Goal: Navigation & Orientation: Find specific page/section

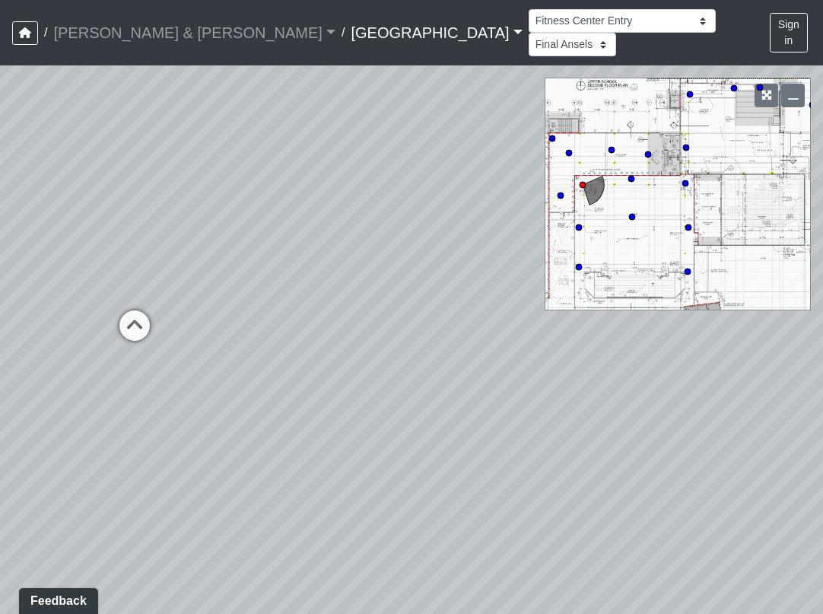
drag, startPoint x: 405, startPoint y: 201, endPoint x: 514, endPoint y: 180, distance: 110.8
click at [514, 180] on div "Loading... Mezzanine Right Loading... Mezzanine Middle Loading... Machines" at bounding box center [411, 339] width 823 height 549
click at [632, 214] on circle at bounding box center [632, 217] width 6 height 6
drag, startPoint x: 337, startPoint y: 319, endPoint x: 559, endPoint y: 313, distance: 221.6
click at [559, 313] on div "Loading... Mezzanine Right Loading... Mezzanine Middle Loading... Machines Load…" at bounding box center [411, 339] width 823 height 549
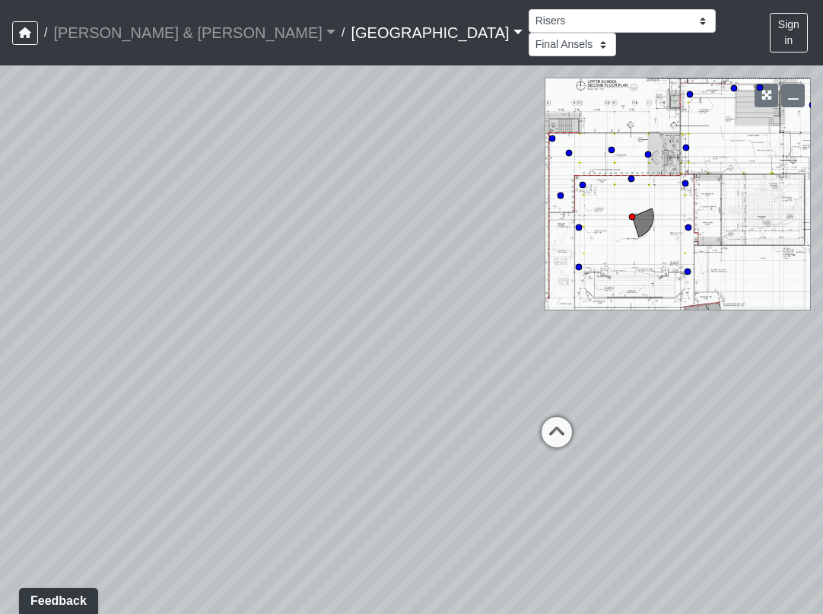
drag, startPoint x: 265, startPoint y: 260, endPoint x: 613, endPoint y: 243, distance: 348.2
click at [613, 243] on div "Loading... Mezzanine Right Loading... Mezzanine Middle Loading... Machines Load…" at bounding box center [411, 339] width 823 height 549
drag, startPoint x: 282, startPoint y: 218, endPoint x: 664, endPoint y: 251, distance: 383.5
click at [664, 251] on div "Loading... Mezzanine Right Loading... Mezzanine Middle Loading... Machines Load…" at bounding box center [411, 339] width 823 height 549
drag, startPoint x: 220, startPoint y: 240, endPoint x: -276, endPoint y: 148, distance: 504.1
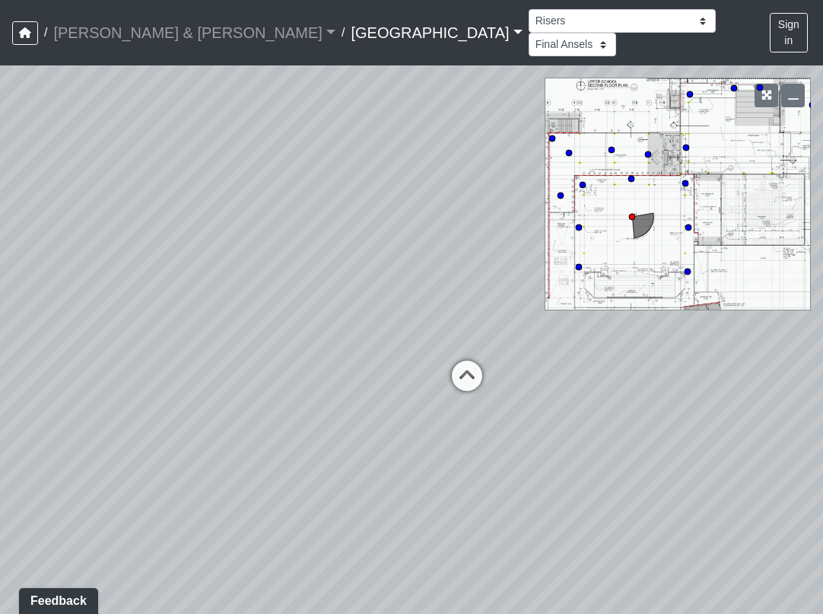
click at [0, 148] on html "/ [PERSON_NAME] & [PERSON_NAME] & [PERSON_NAME] Loading... / [GEOGRAPHIC_DATA] …" at bounding box center [411, 307] width 823 height 614
drag, startPoint x: 156, startPoint y: 190, endPoint x: -276, endPoint y: 160, distance: 432.5
click at [0, 160] on html "/ [PERSON_NAME] & [PERSON_NAME] & [PERSON_NAME] Loading... / [GEOGRAPHIC_DATA] …" at bounding box center [411, 307] width 823 height 614
drag, startPoint x: 42, startPoint y: 194, endPoint x: 73, endPoint y: 202, distance: 32.3
click at [42, 194] on div "Loading... Mezzanine Right Loading... Mezzanine Middle Loading... Machines Load…" at bounding box center [411, 339] width 823 height 549
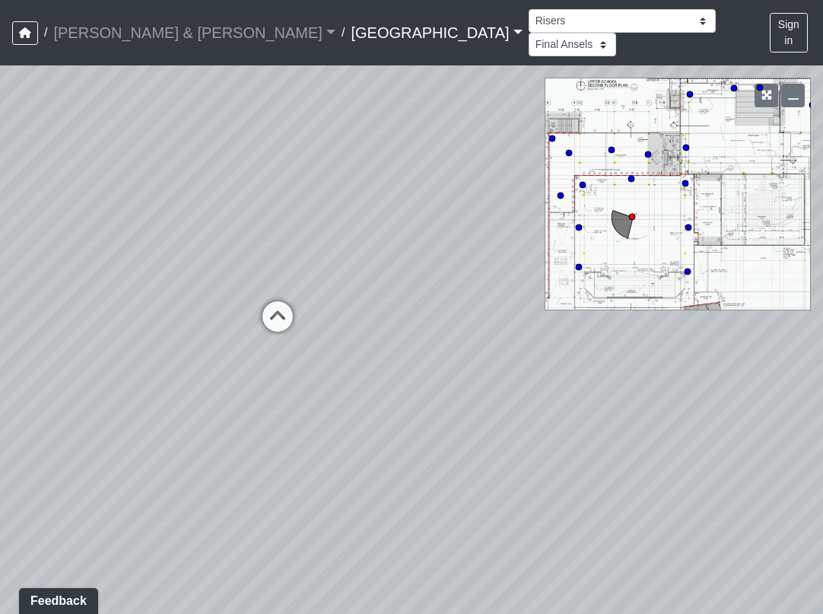
drag, startPoint x: 352, startPoint y: 223, endPoint x: -196, endPoint y: 172, distance: 550.3
click at [0, 172] on html "/ [PERSON_NAME] & [PERSON_NAME] & [PERSON_NAME] Loading... / [GEOGRAPHIC_DATA] …" at bounding box center [411, 307] width 823 height 614
drag, startPoint x: 201, startPoint y: 231, endPoint x: 158, endPoint y: 238, distance: 44.0
click at [158, 238] on div "Loading... Mezzanine Right Loading... Mezzanine Middle Loading... Machines Load…" at bounding box center [411, 339] width 823 height 549
click at [689, 269] on circle at bounding box center [688, 272] width 6 height 6
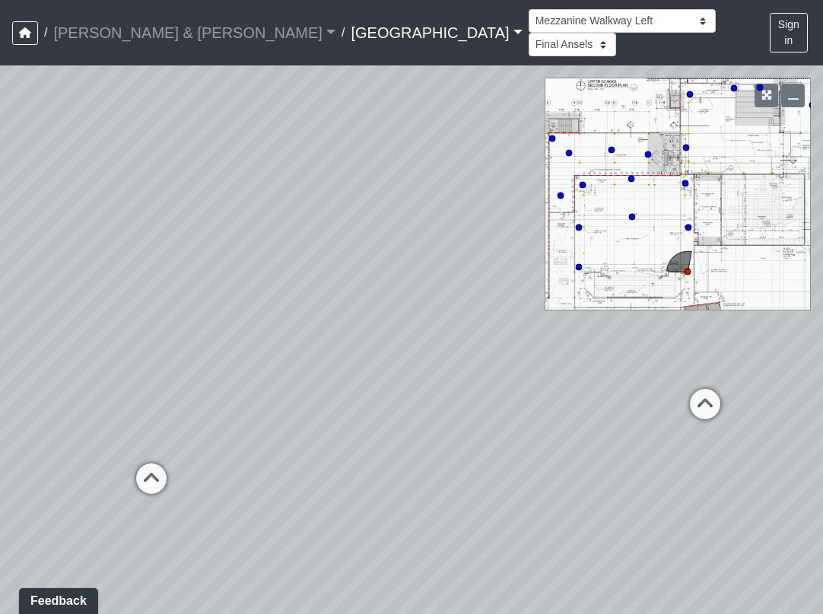
drag, startPoint x: 253, startPoint y: 327, endPoint x: 590, endPoint y: 306, distance: 337.8
click at [590, 306] on div "Loading... Mezzanine Right Loading... Mezzanine Middle Loading... Machines Load…" at bounding box center [411, 339] width 823 height 549
drag, startPoint x: 252, startPoint y: 235, endPoint x: 268, endPoint y: 223, distance: 20.1
click at [268, 223] on div "Loading... Mezzanine Right Loading... Mezzanine Middle Loading... Machines Load…" at bounding box center [411, 339] width 823 height 549
select select "gymnatorium-risers"
